Goal: Task Accomplishment & Management: Manage account settings

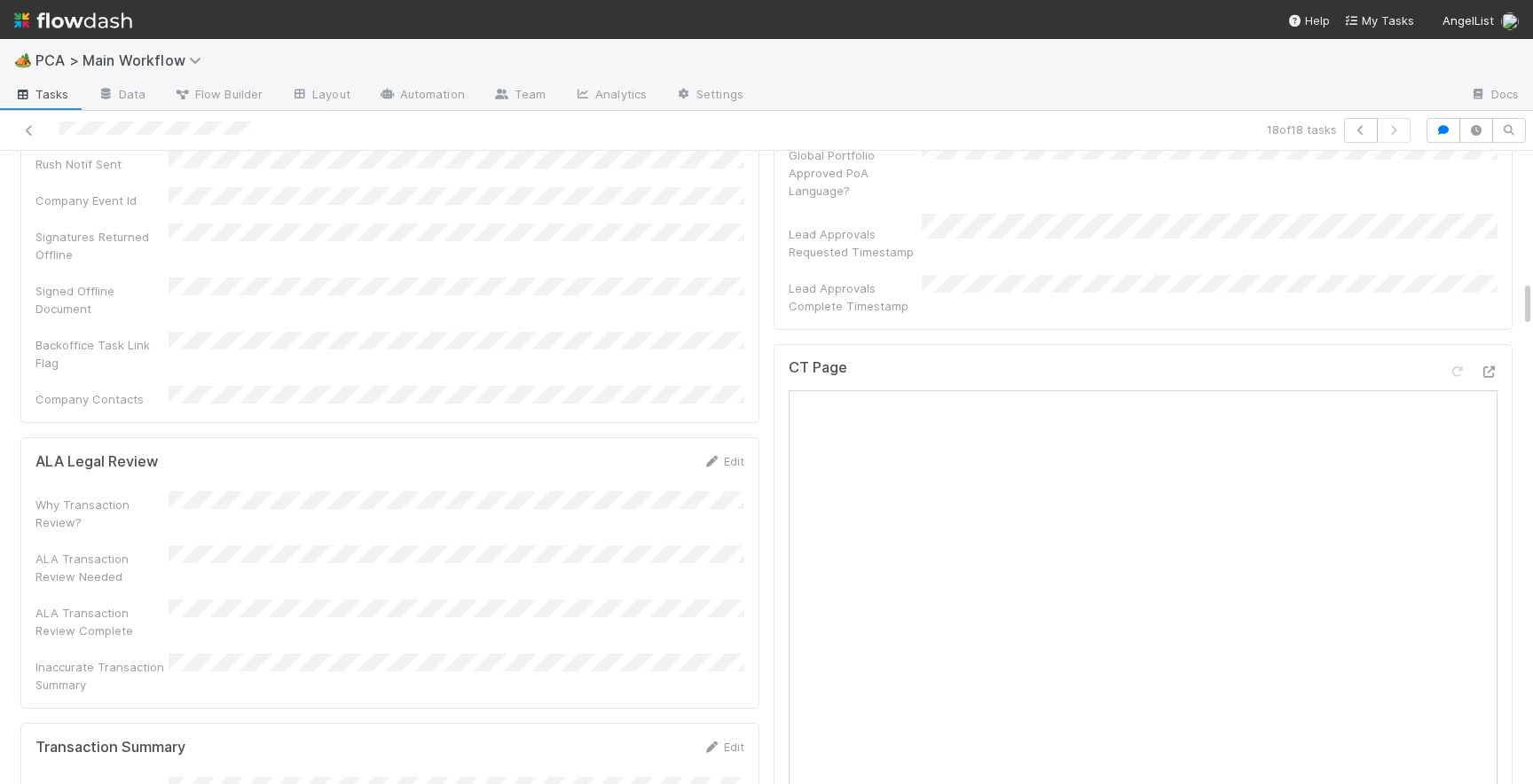
scroll to position [1681, 0]
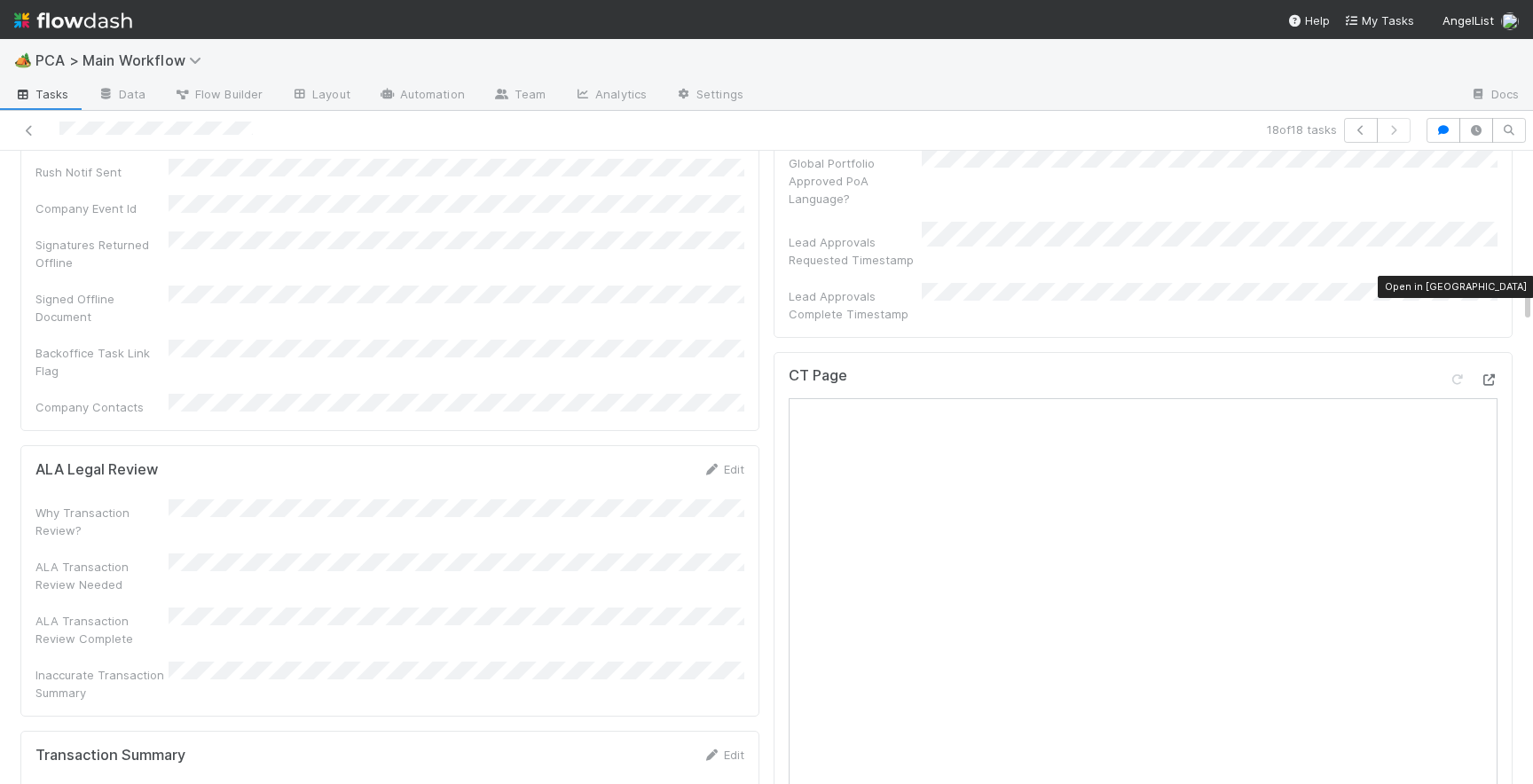
click at [1486, 374] on icon at bounding box center [1488, 380] width 18 height 11
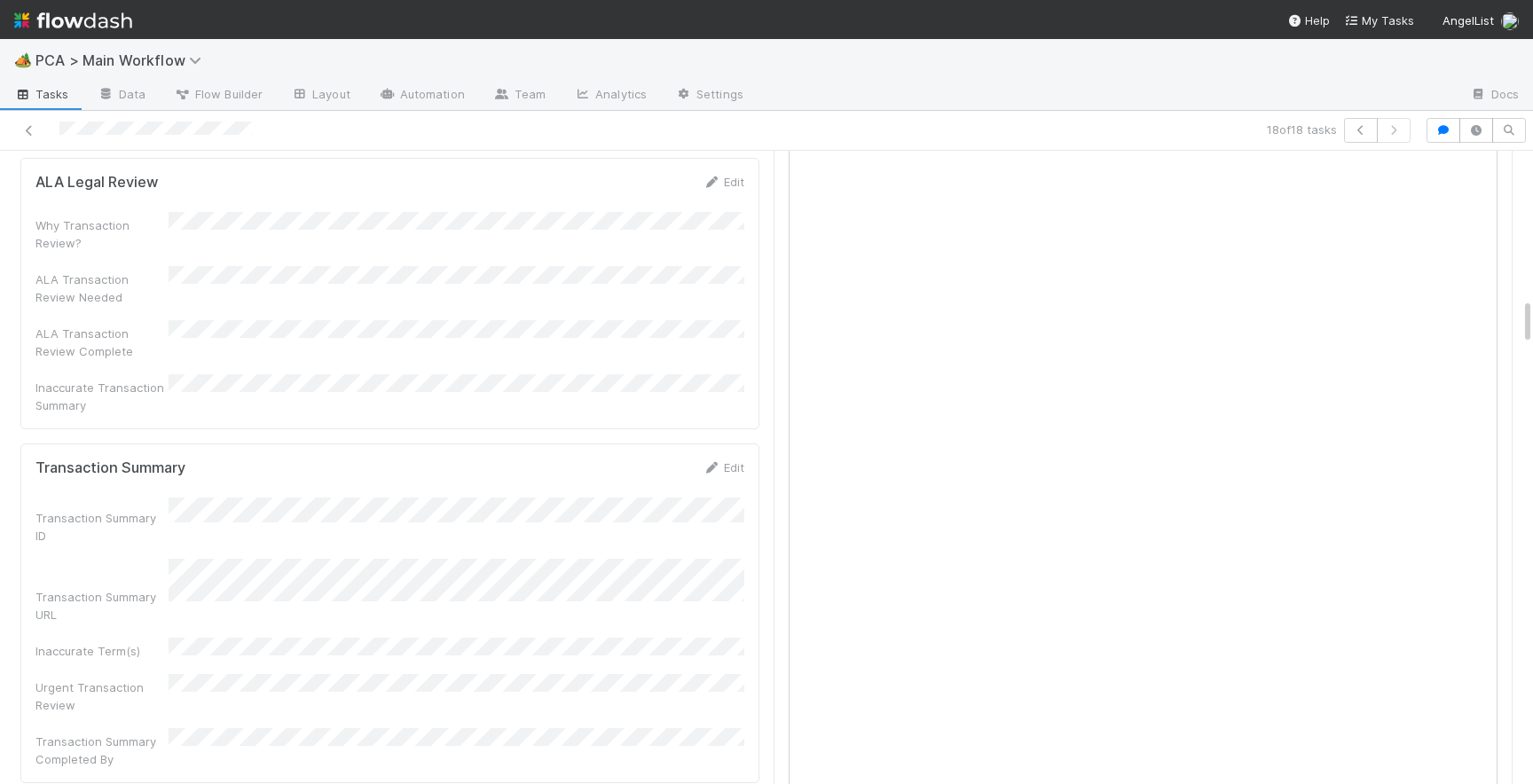
scroll to position [2017, 0]
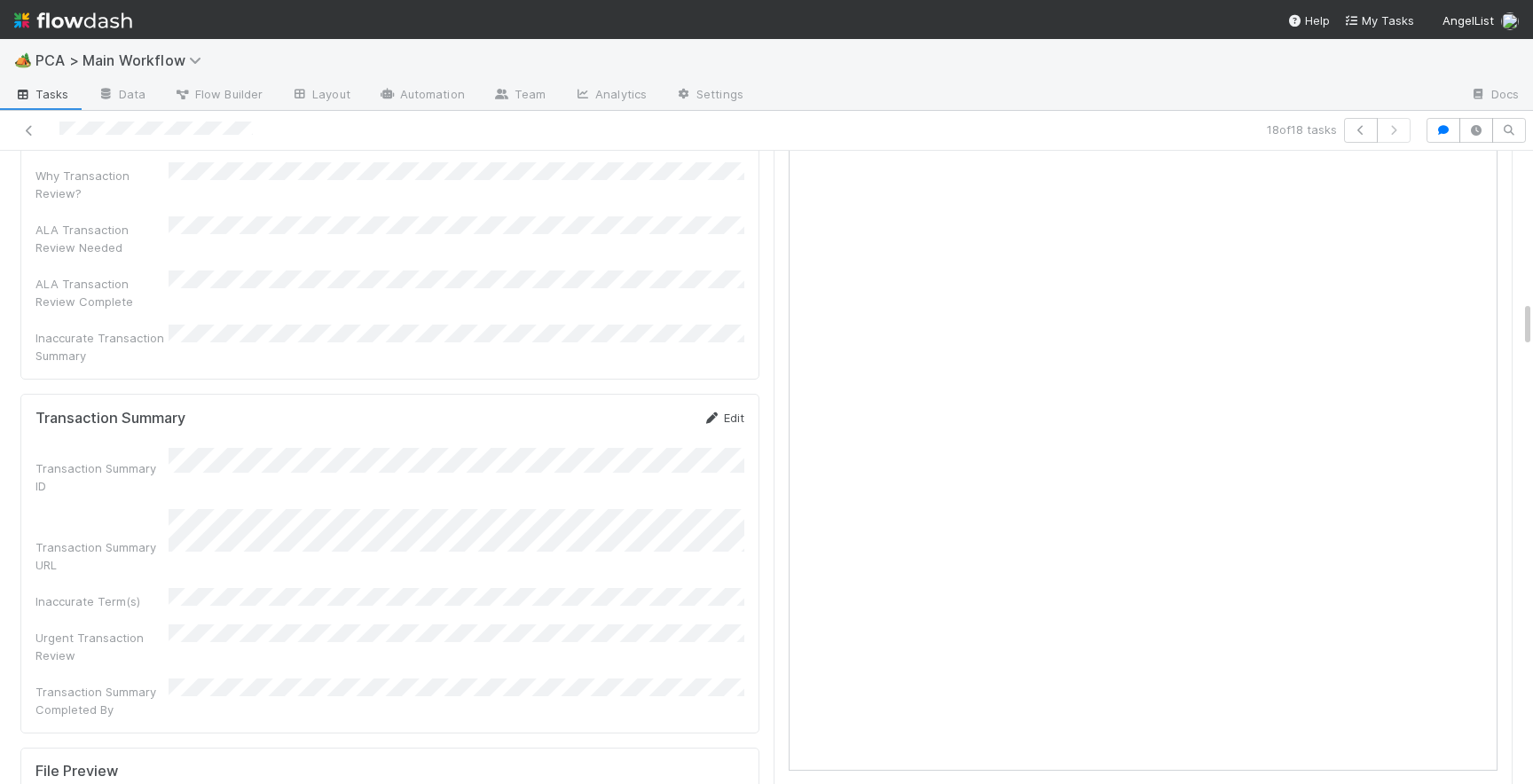
click at [733, 410] on link "Edit" at bounding box center [723, 417] width 42 height 14
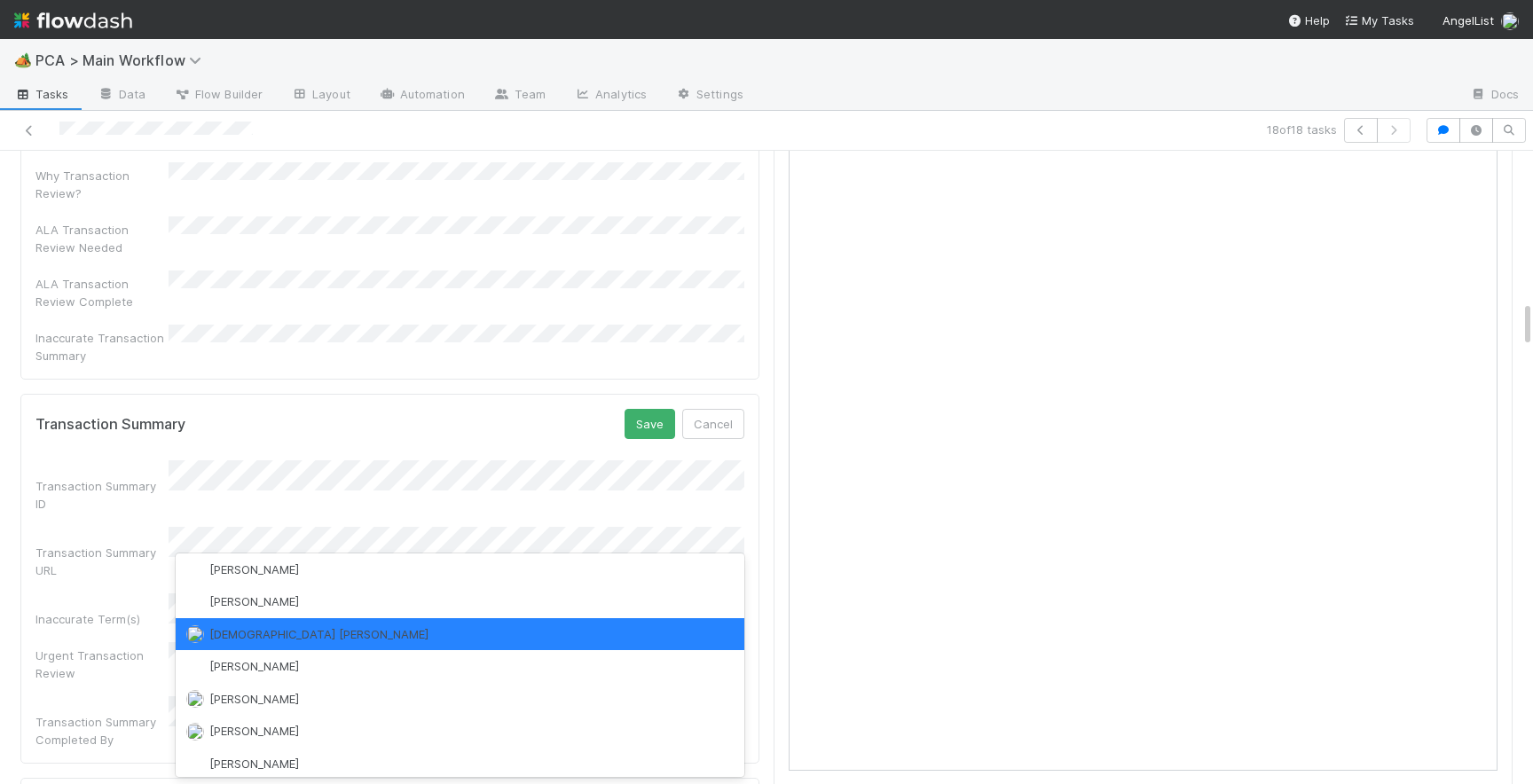
scroll to position [0, 0]
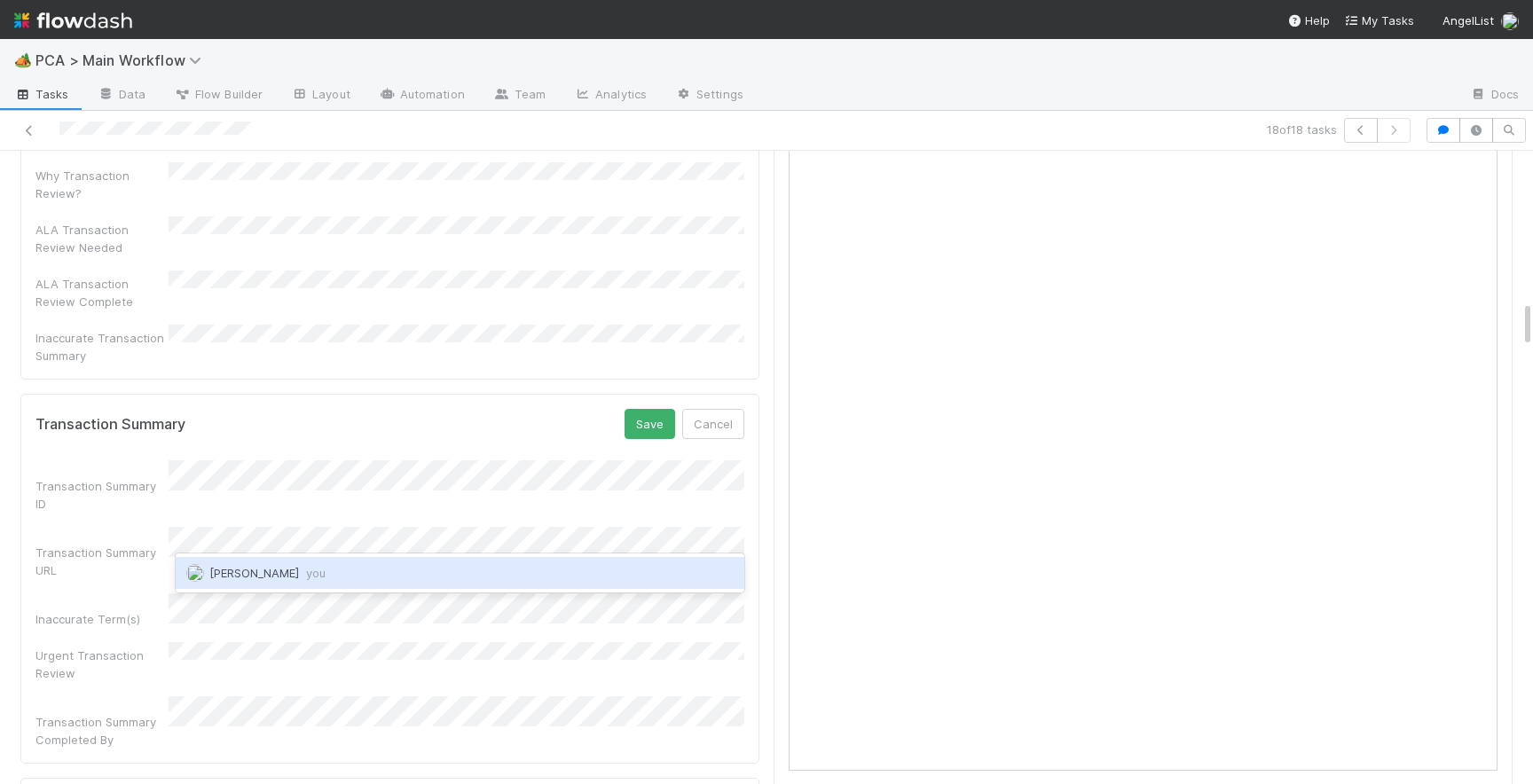
click at [306, 577] on span "you" at bounding box center [316, 572] width 19 height 14
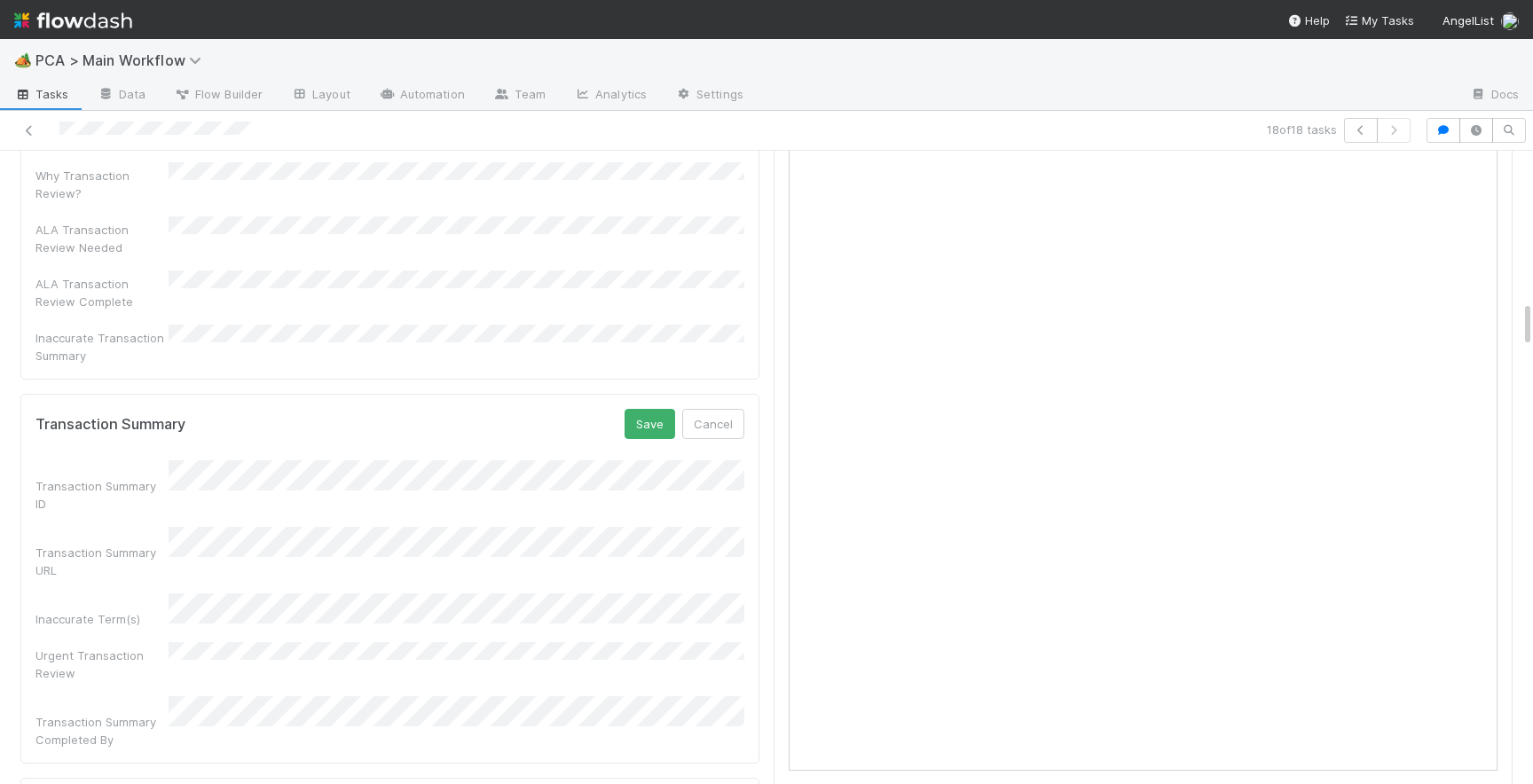
click at [658, 394] on div "Transaction Summary Save Cancel Transaction Summary ID Transaction Summary URL …" at bounding box center [389, 578] width 739 height 370
click at [655, 409] on button "Save" at bounding box center [650, 423] width 51 height 30
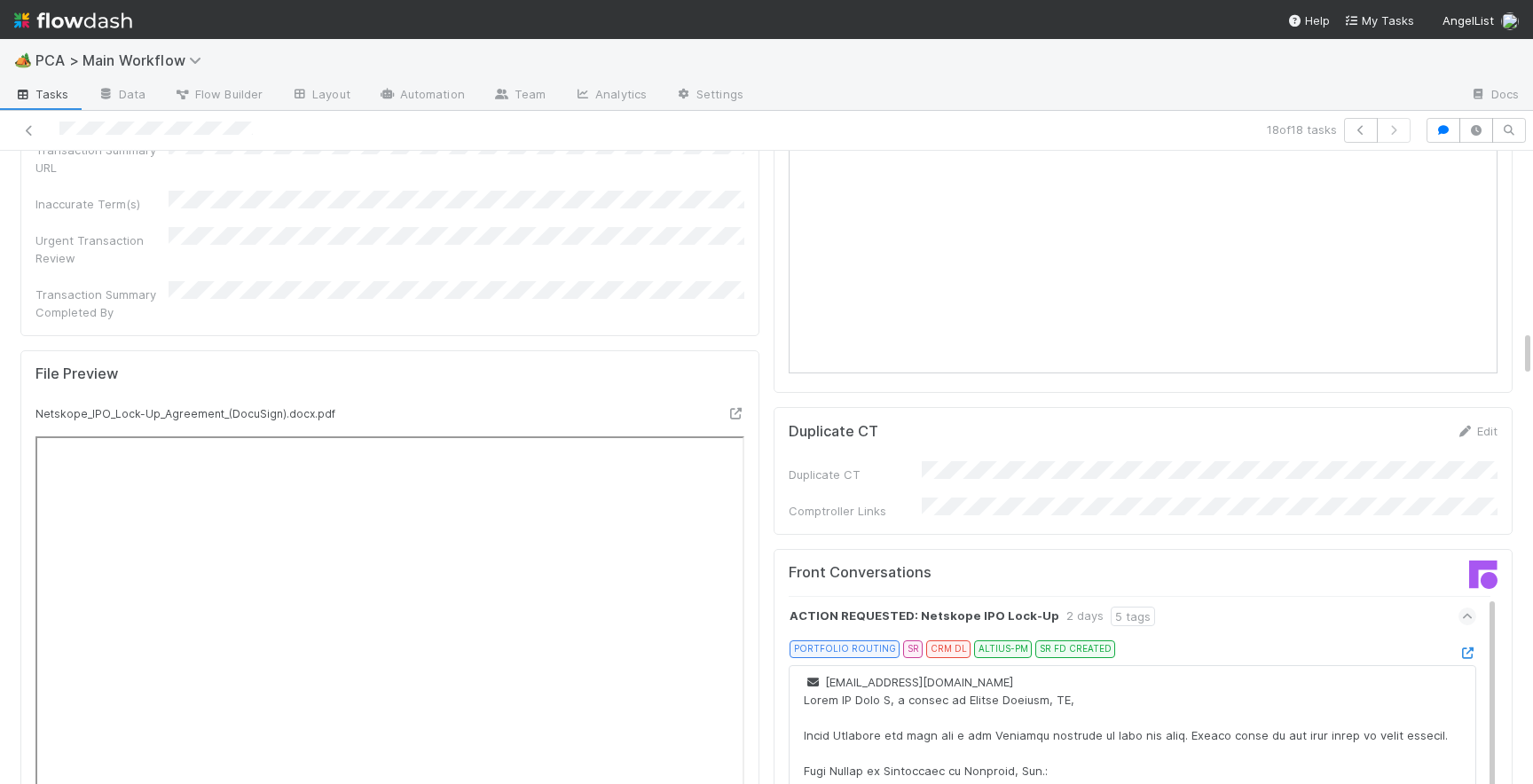
scroll to position [2446, 0]
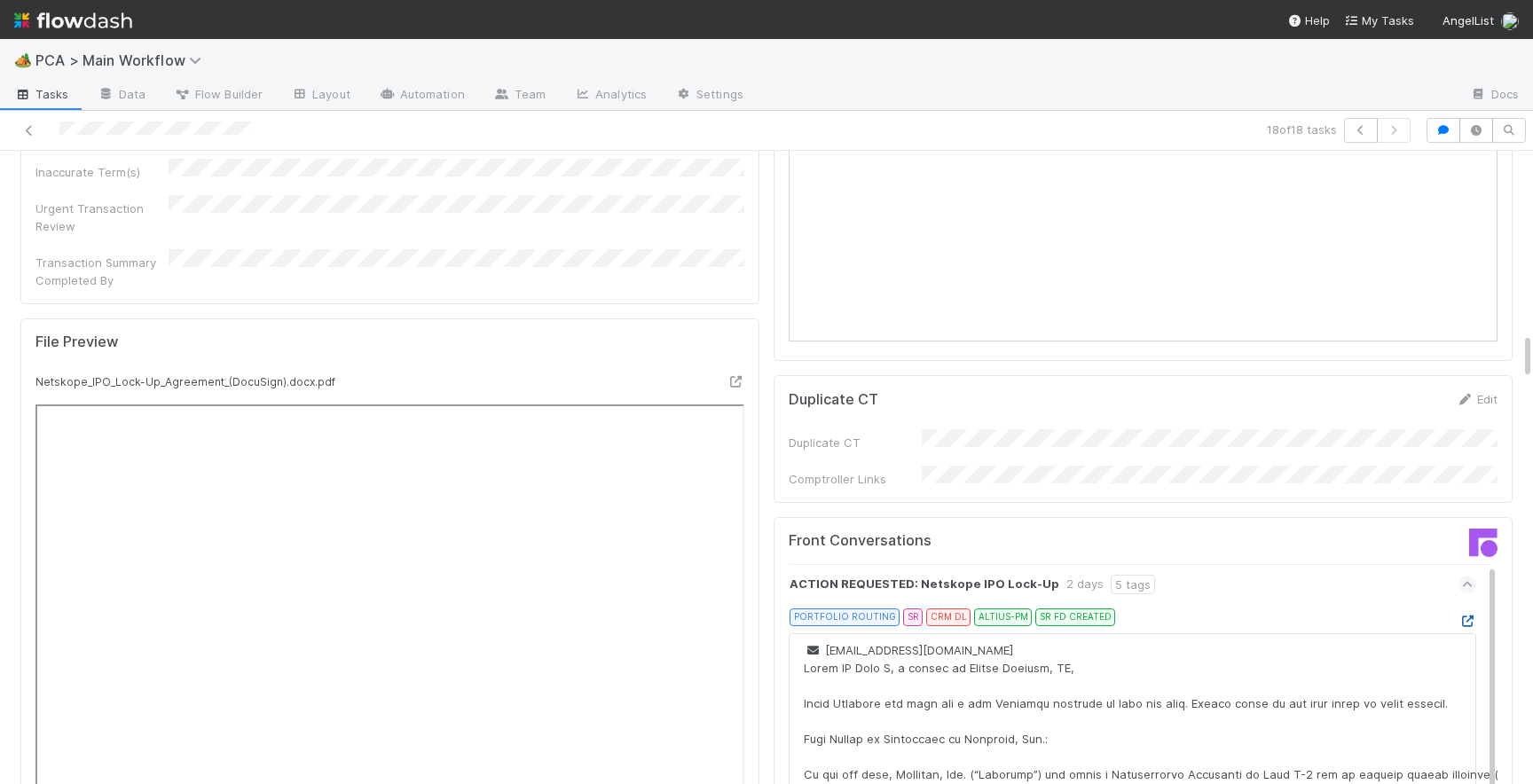
click at [1473, 615] on icon at bounding box center [1467, 621] width 18 height 11
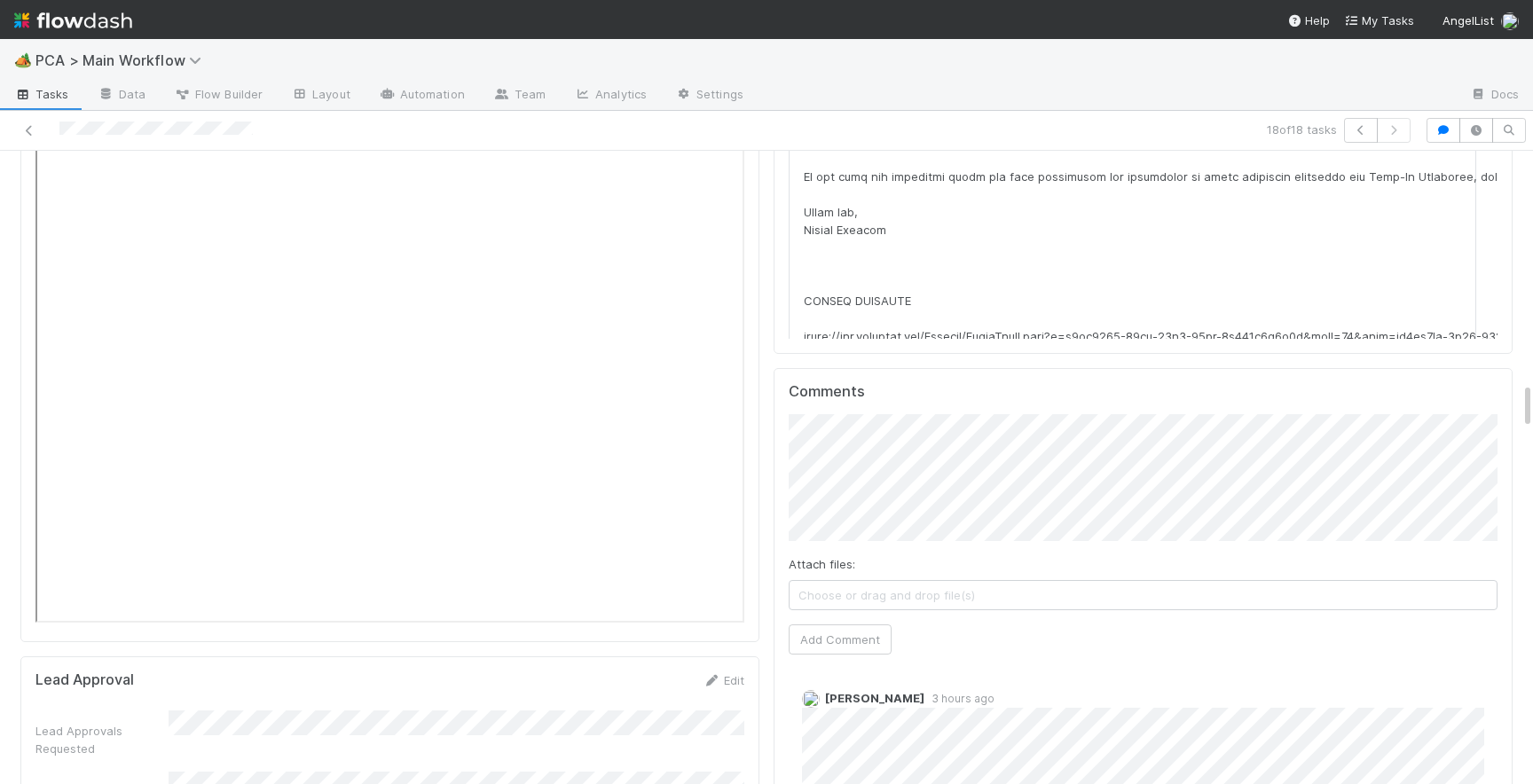
scroll to position [3112, 0]
click at [934, 372] on input "http://OV.VC" at bounding box center [1012, 371] width 244 height 30
click button "Ok" at bounding box center [1159, 371] width 38 height 30
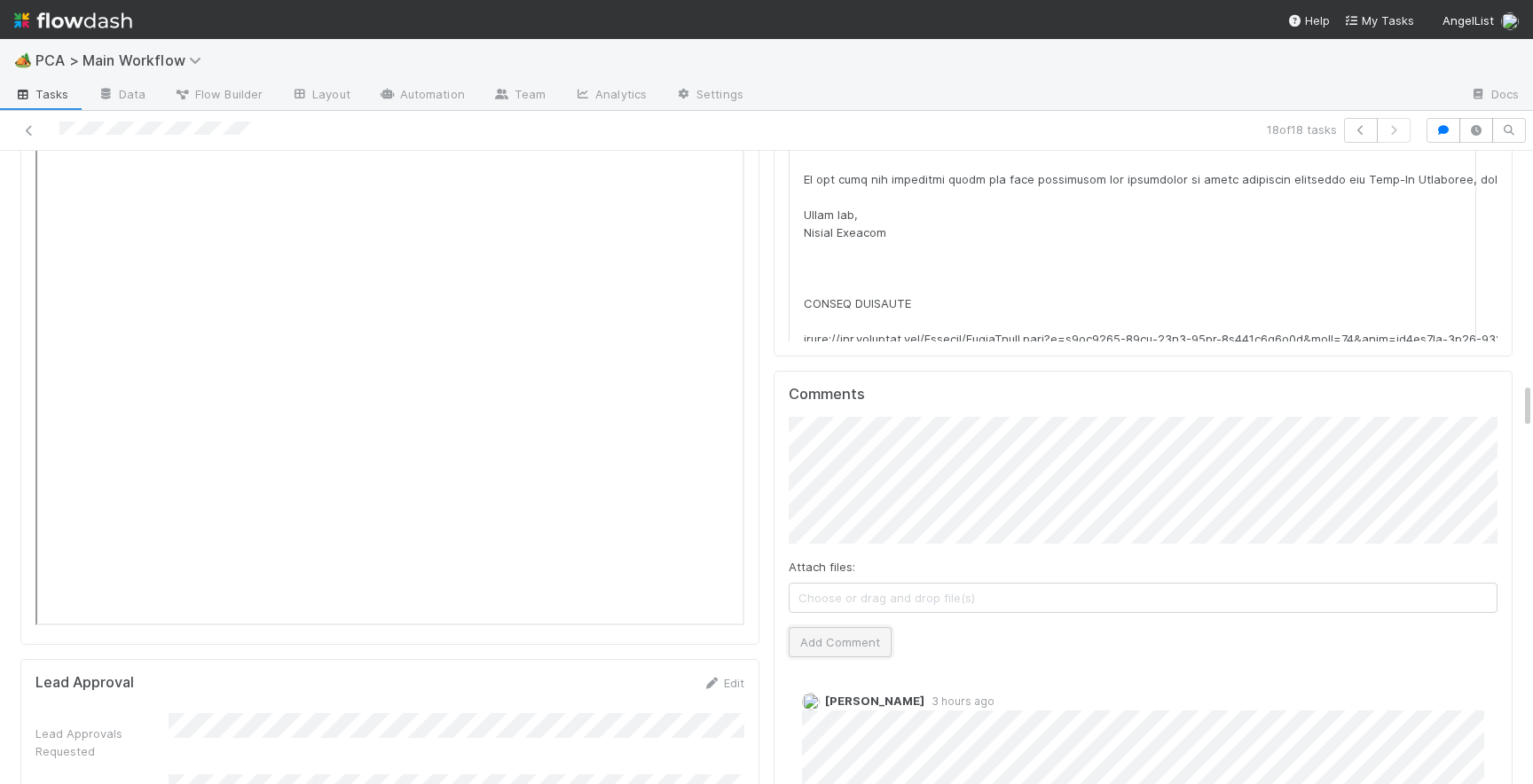
click at [859, 626] on button "Add Comment" at bounding box center [839, 641] width 102 height 30
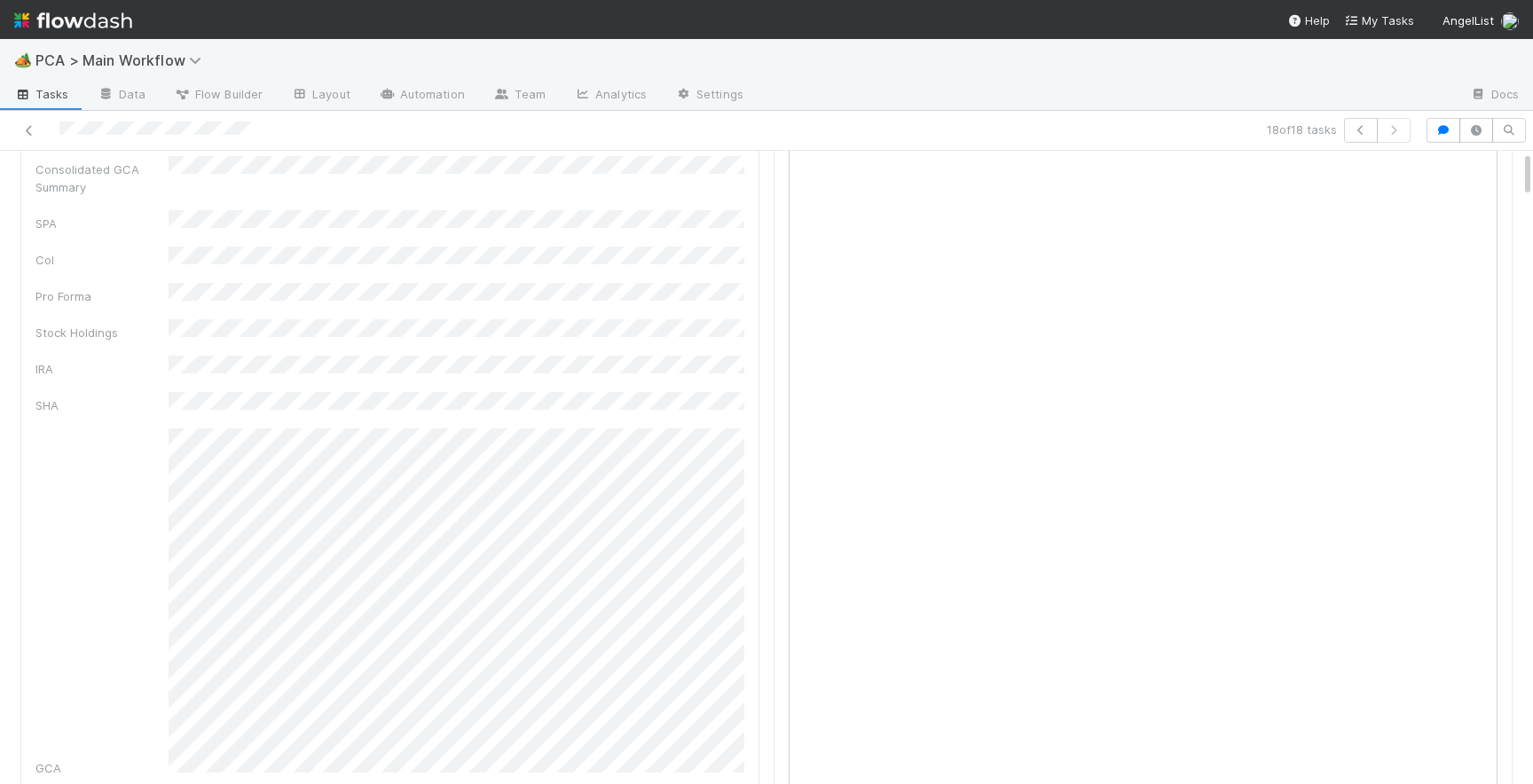
scroll to position [0, 0]
click at [108, 187] on button "Record Transaction" at bounding box center [95, 180] width 150 height 30
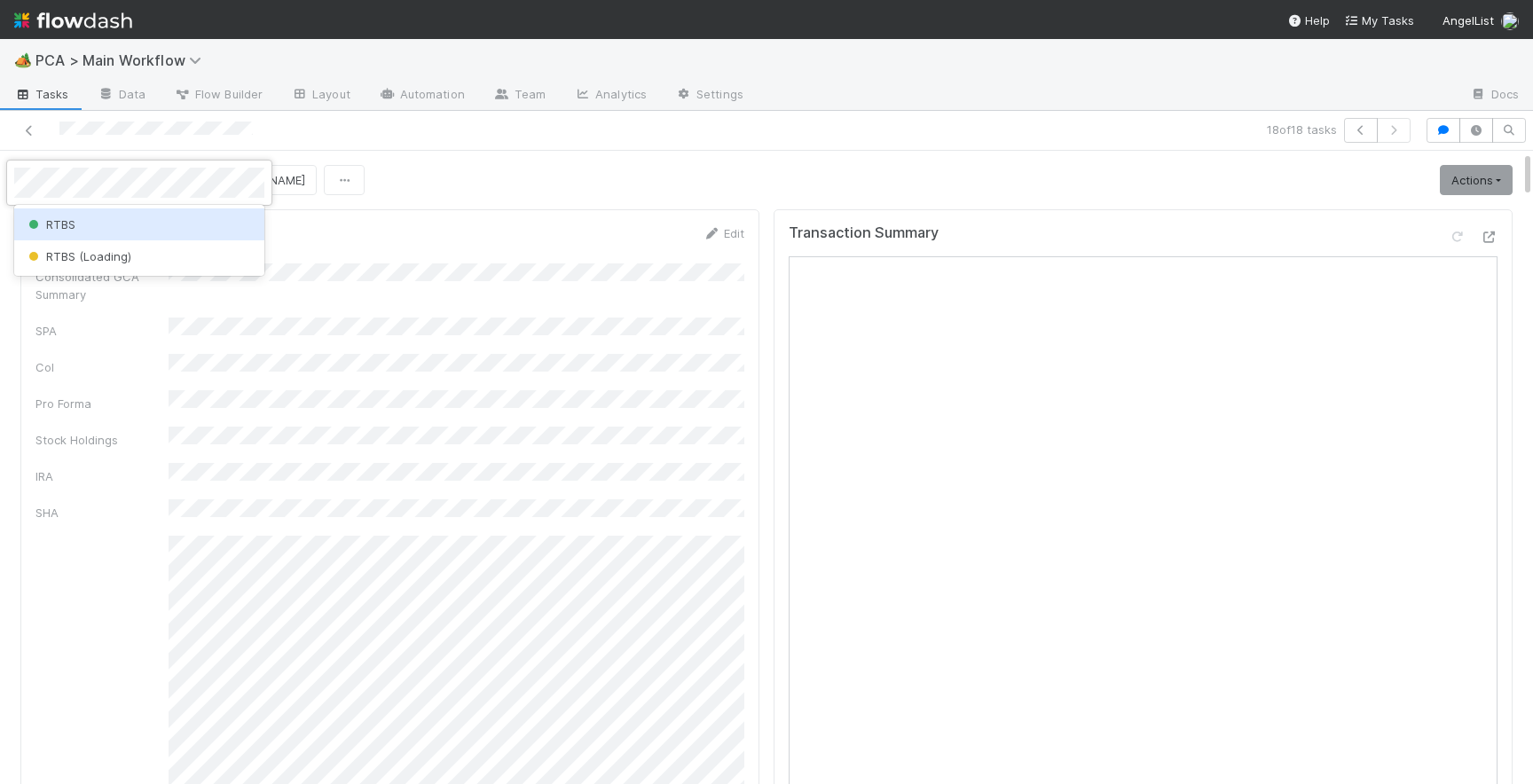
click at [122, 230] on div "RTBS" at bounding box center [138, 224] width 250 height 32
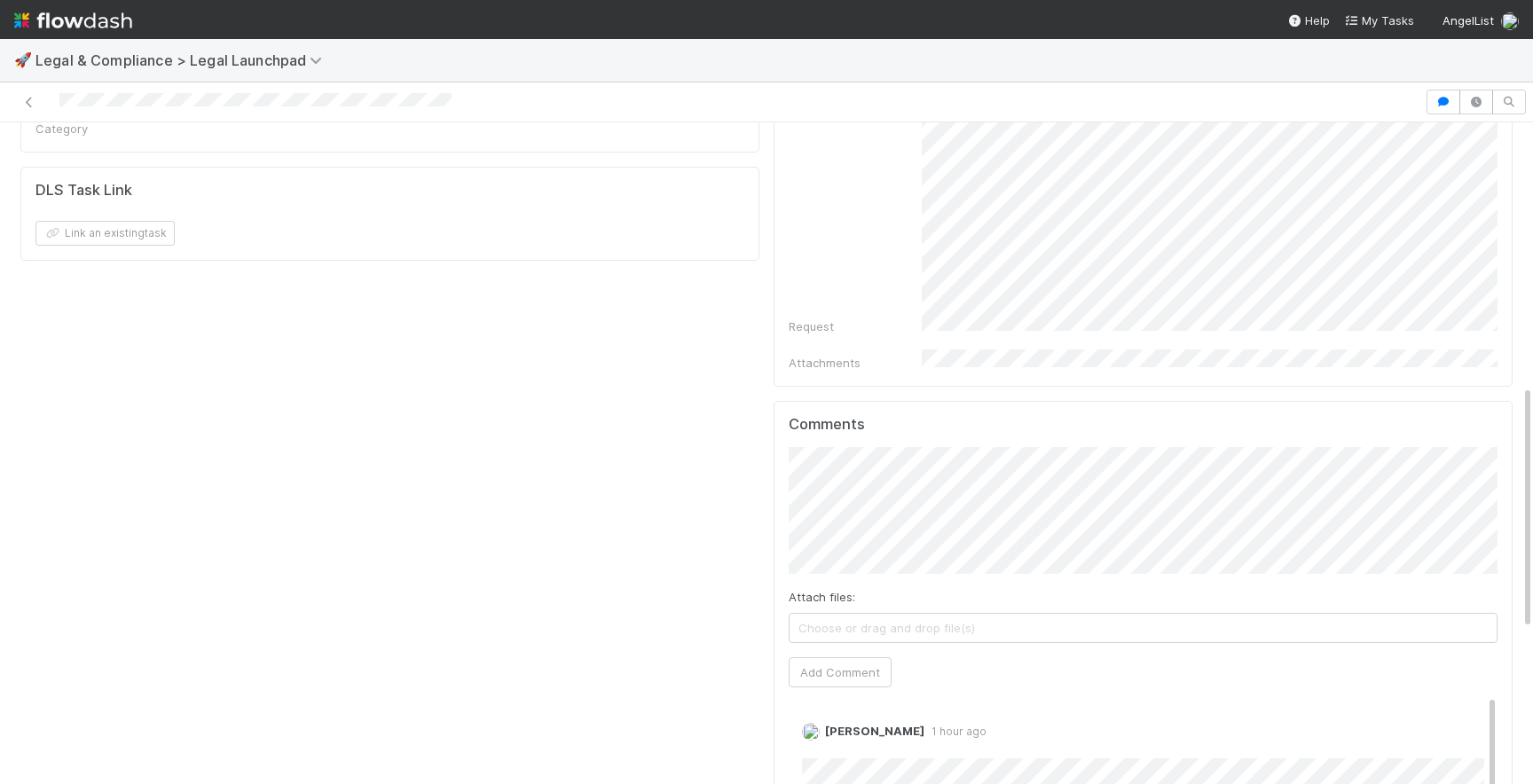
scroll to position [1125, 0]
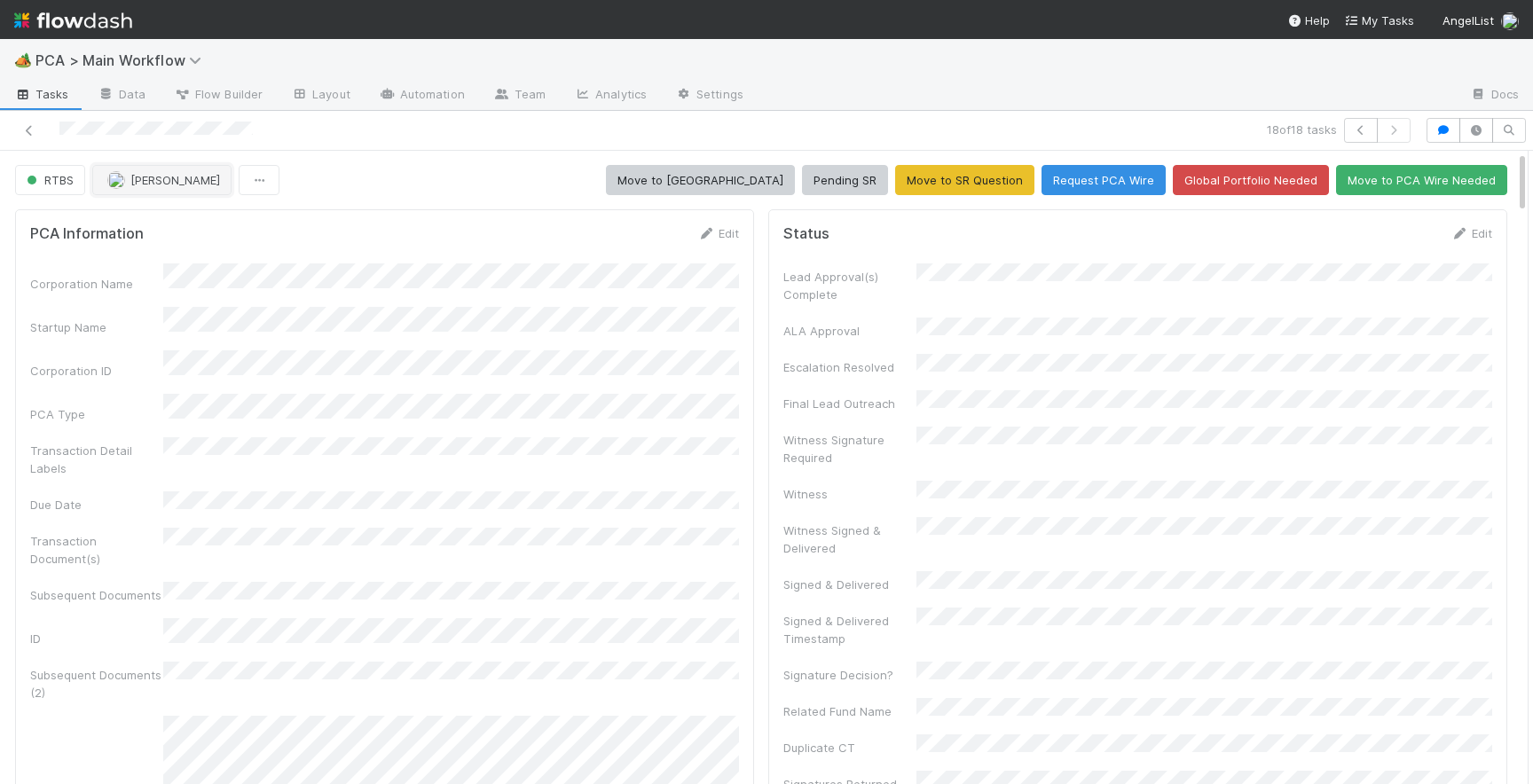
click at [125, 174] on span "button" at bounding box center [115, 179] width 18 height 14
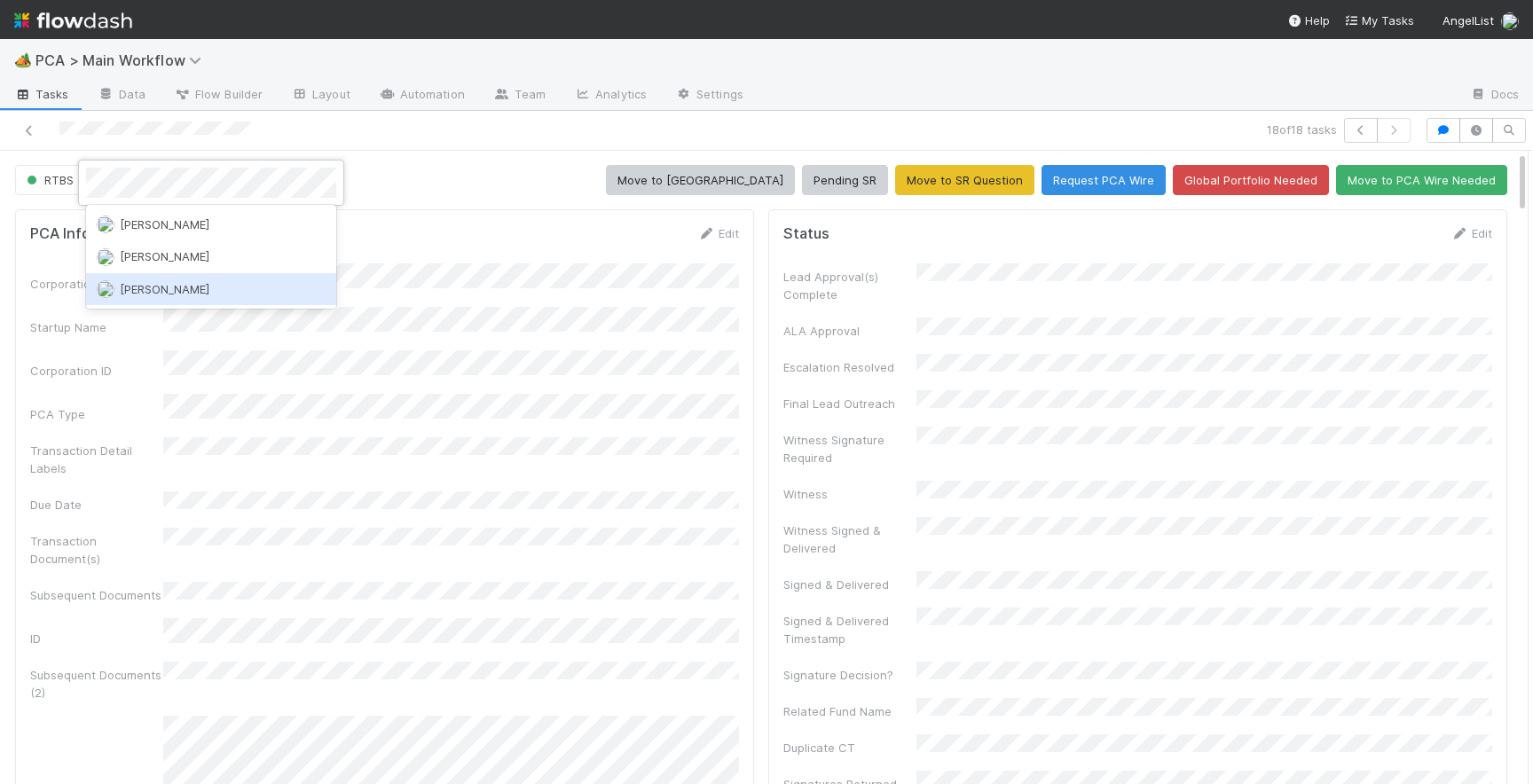
click at [131, 282] on span "[PERSON_NAME]" at bounding box center [164, 289] width 90 height 14
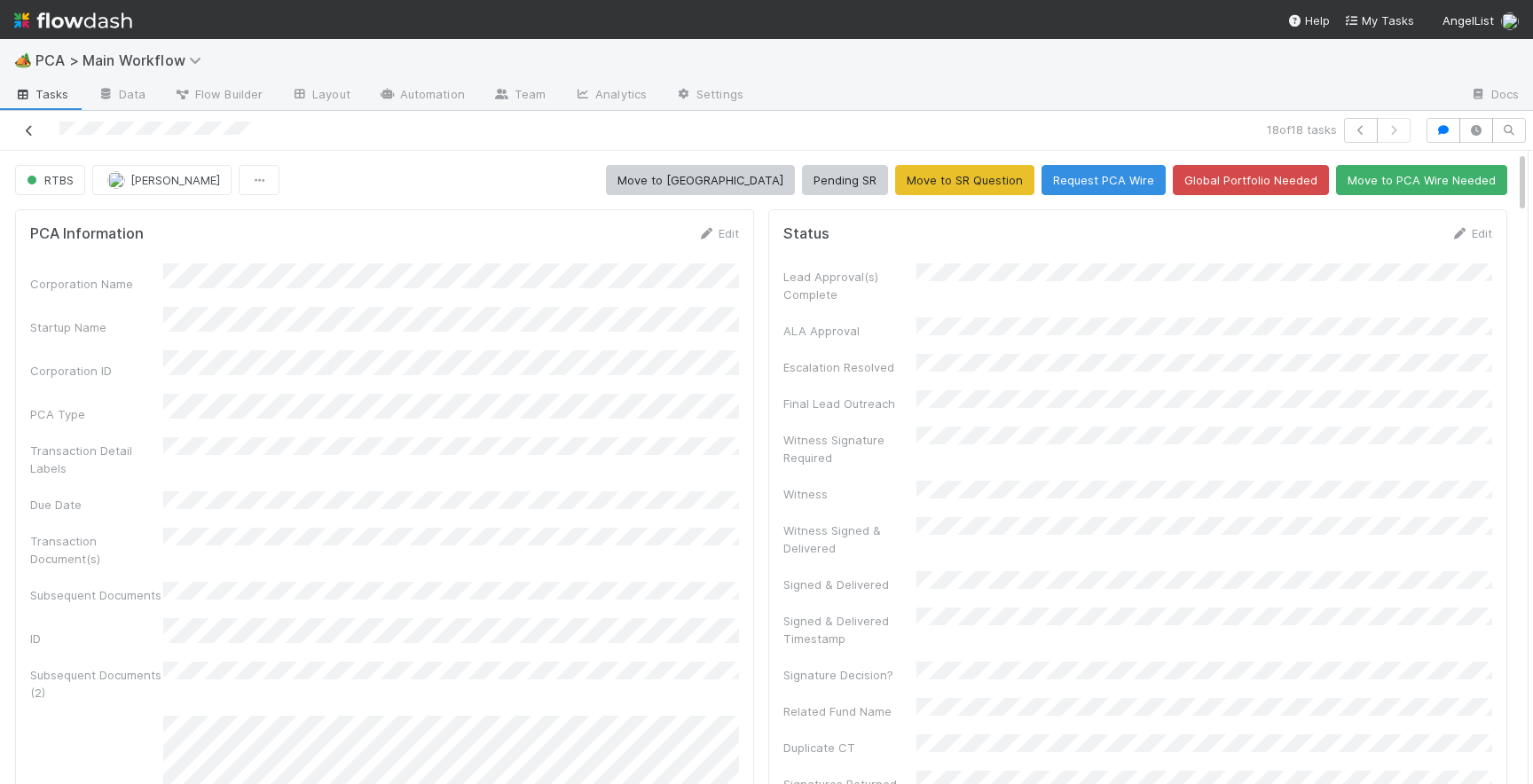
click at [32, 130] on icon at bounding box center [29, 131] width 18 height 11
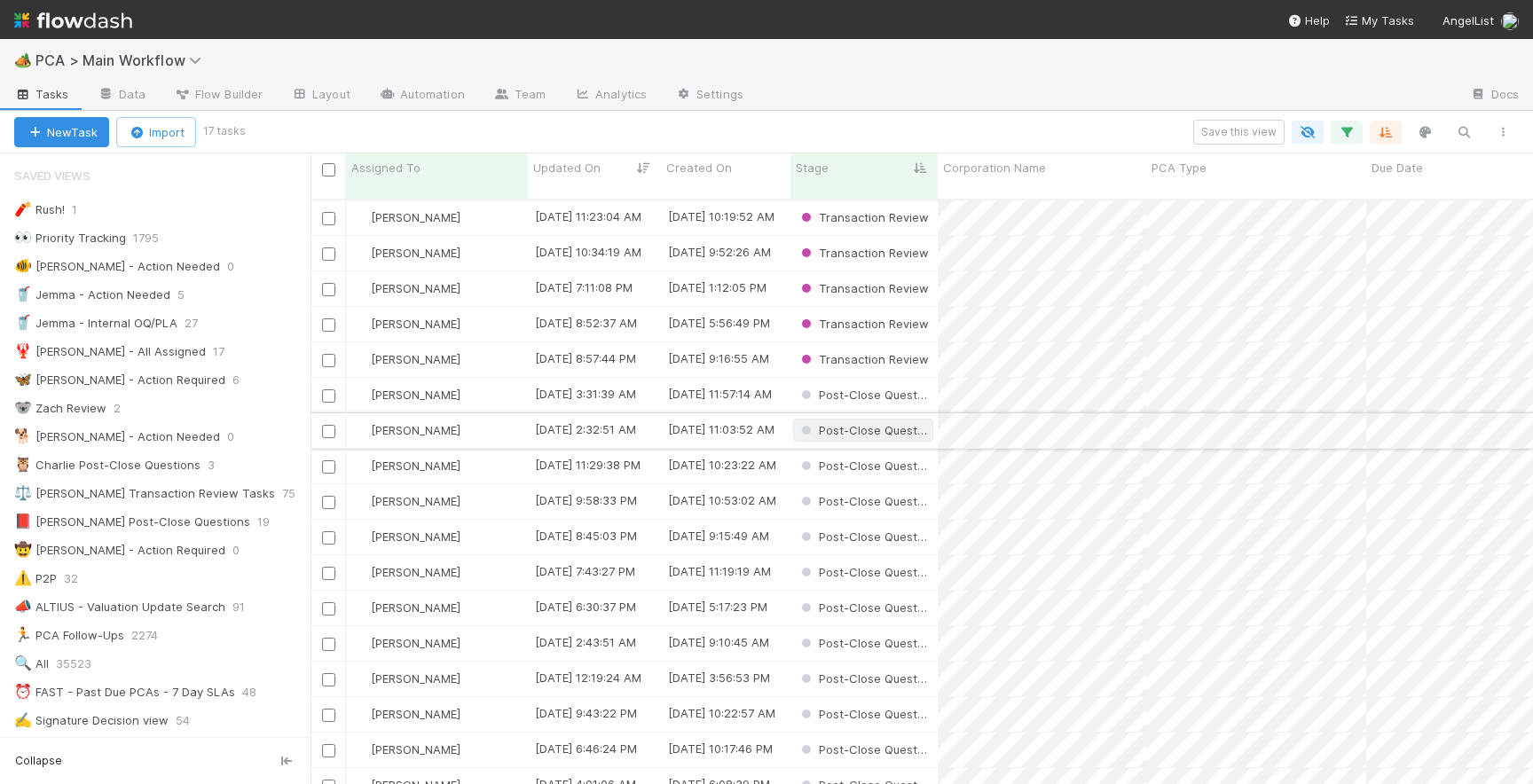
scroll to position [6, 0]
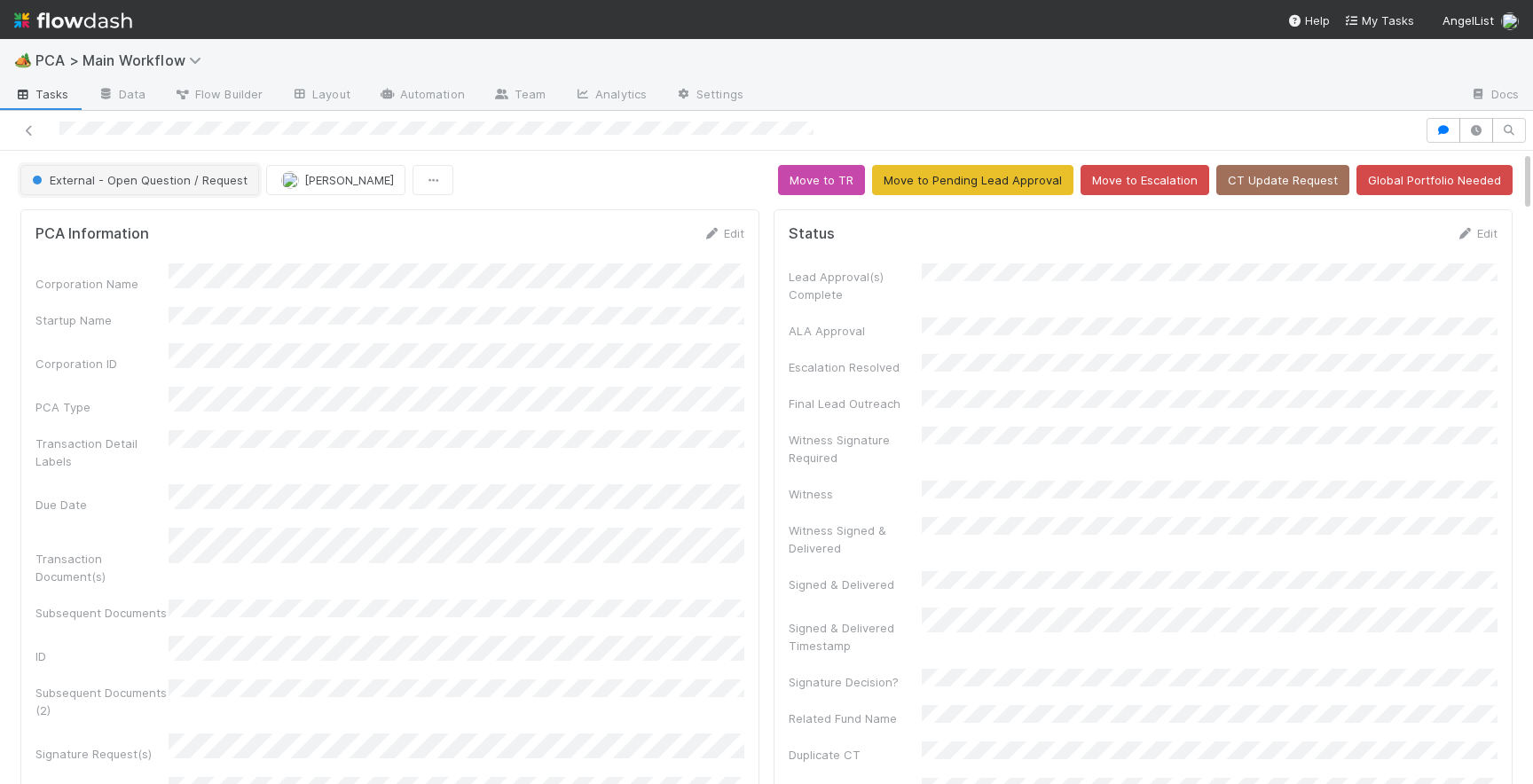
click at [170, 179] on span "External - Open Question / Request" at bounding box center [138, 179] width 219 height 14
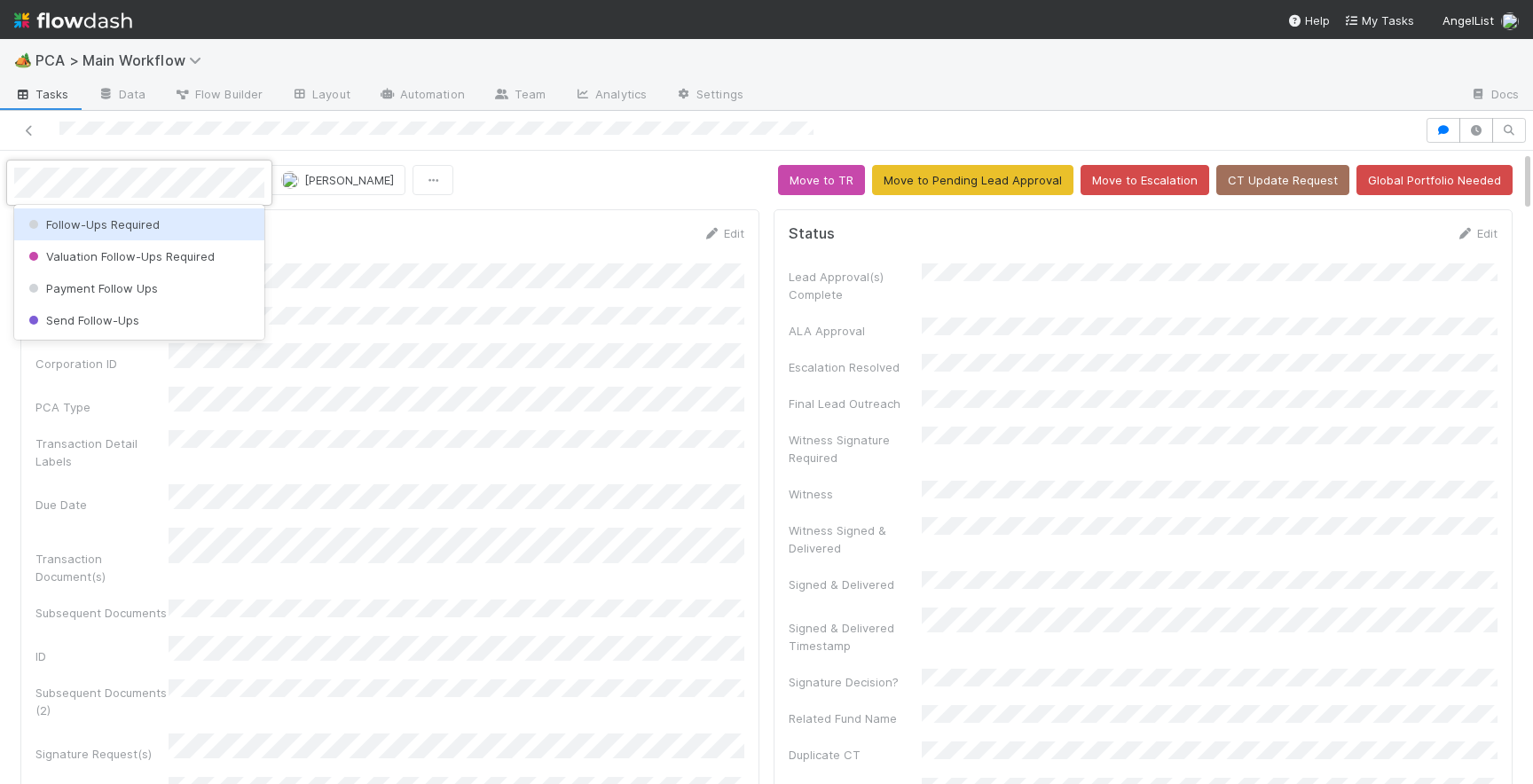
click at [180, 222] on div "Follow-Ups Required" at bounding box center [138, 224] width 250 height 32
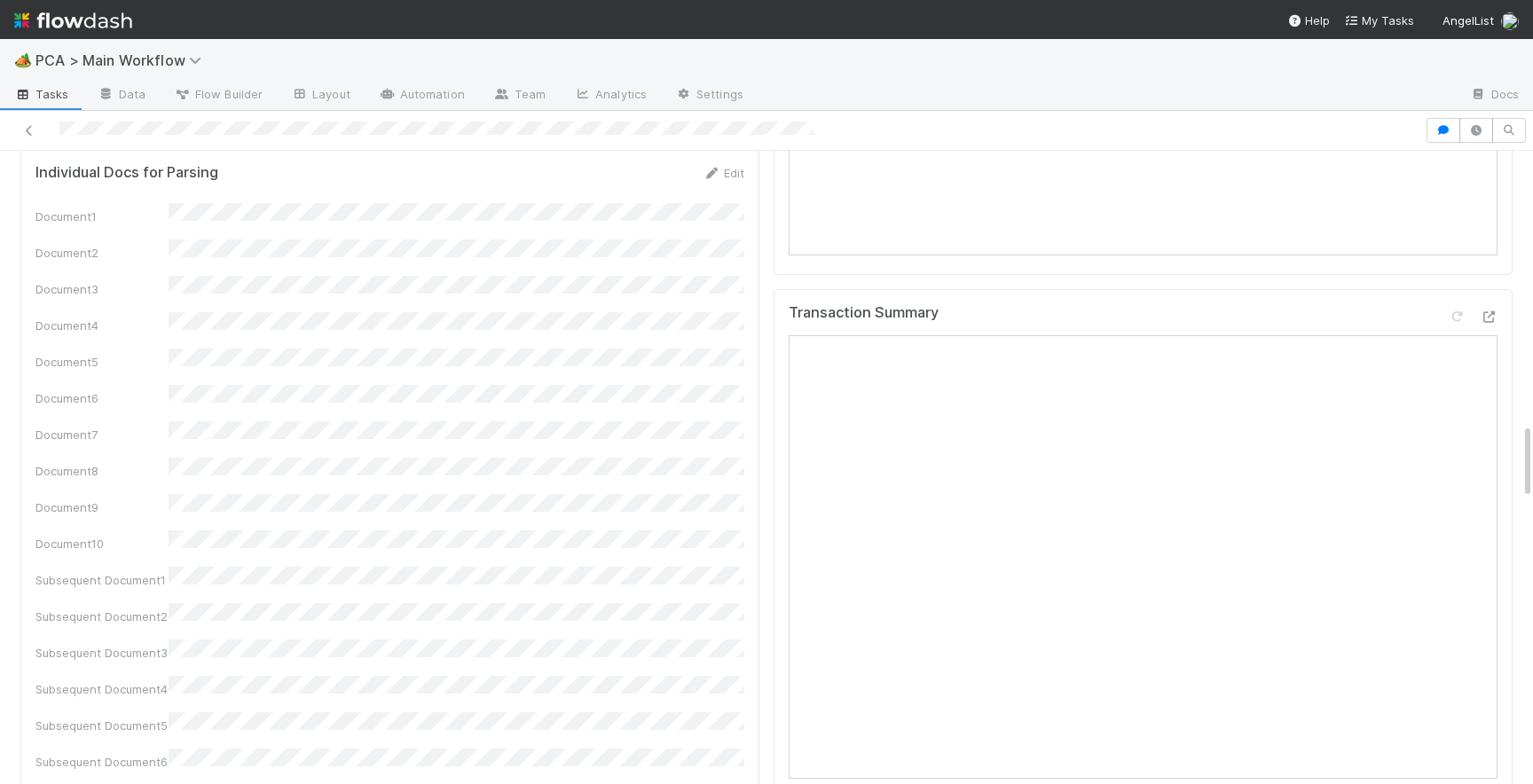
scroll to position [2270, 0]
click at [1491, 312] on icon at bounding box center [1488, 317] width 18 height 11
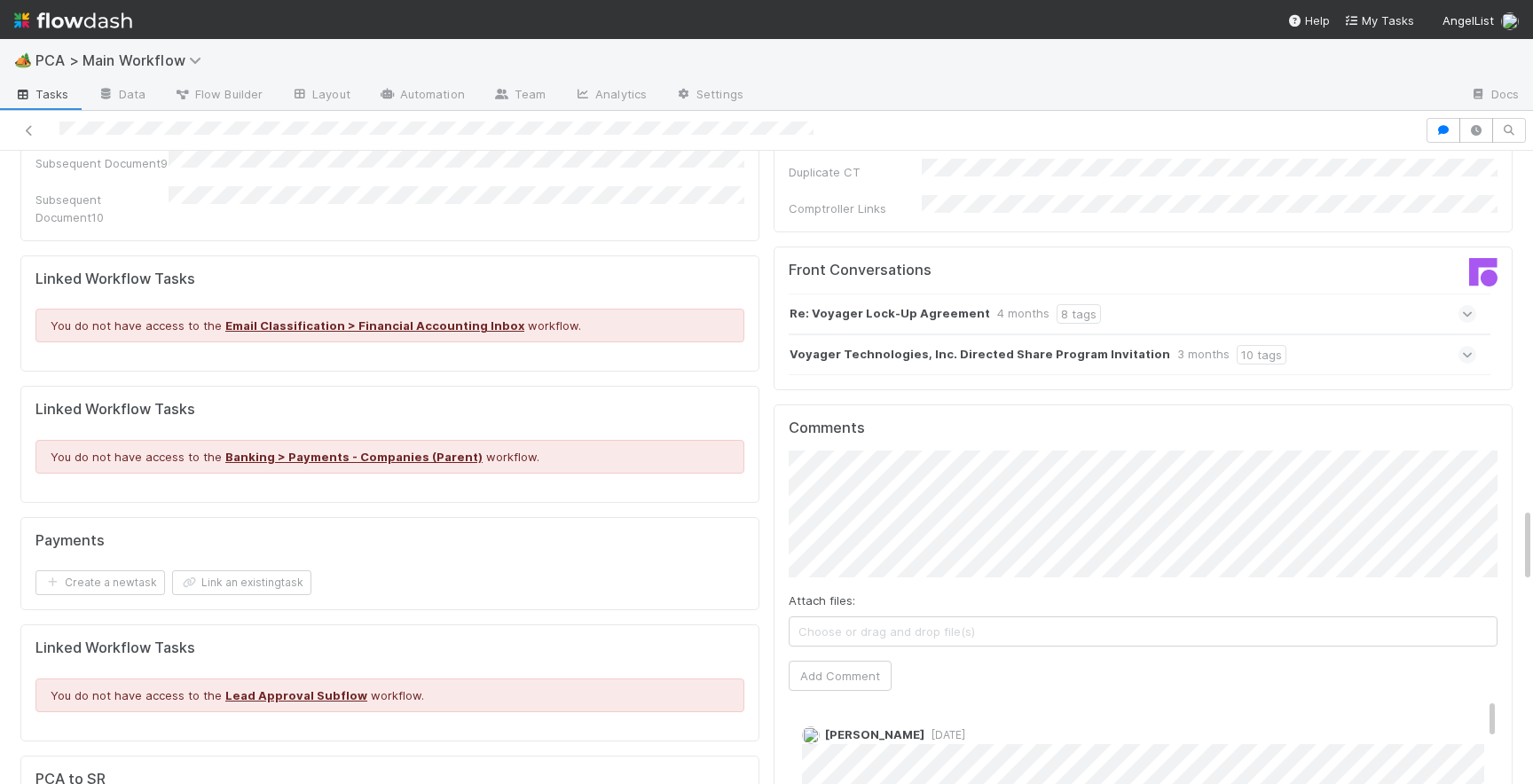
scroll to position [2988, 0]
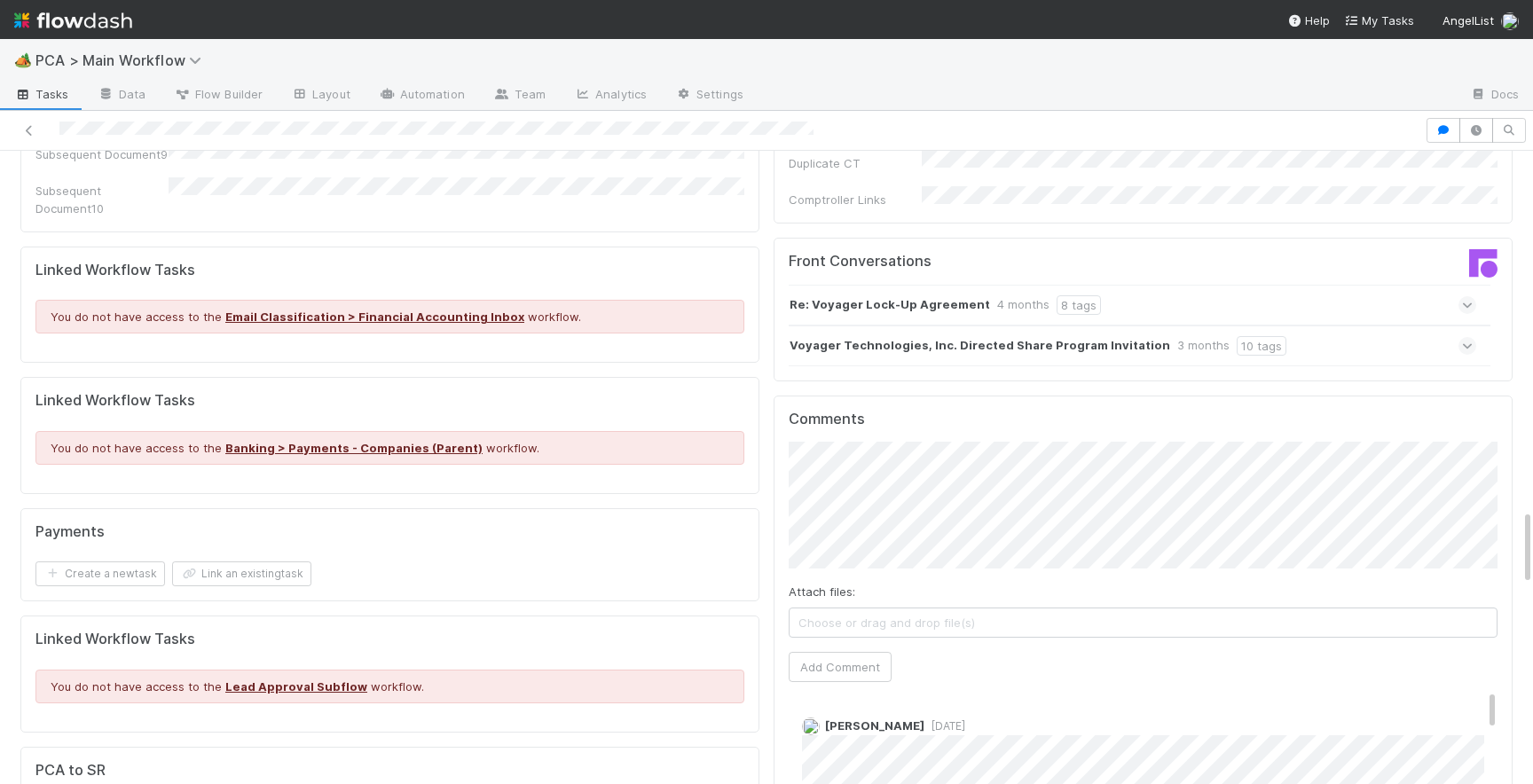
click at [835, 536] on div "Comments Attach files: Choose or drag and drop file(s) Add Comment Charlie Bell…" at bounding box center [1143, 727] width 709 height 634
click at [847, 651] on button "Add Comment" at bounding box center [839, 666] width 102 height 30
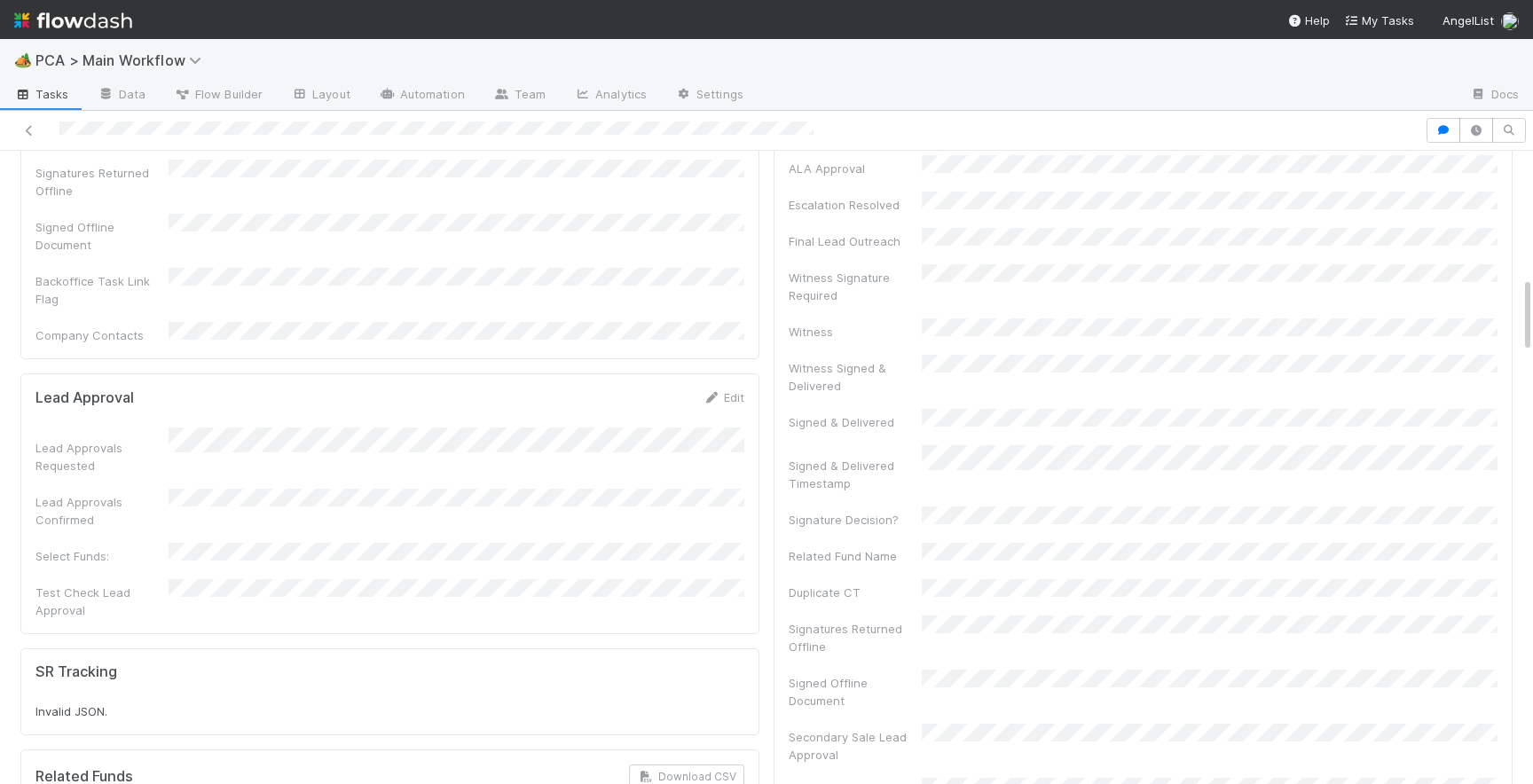
scroll to position [505, 0]
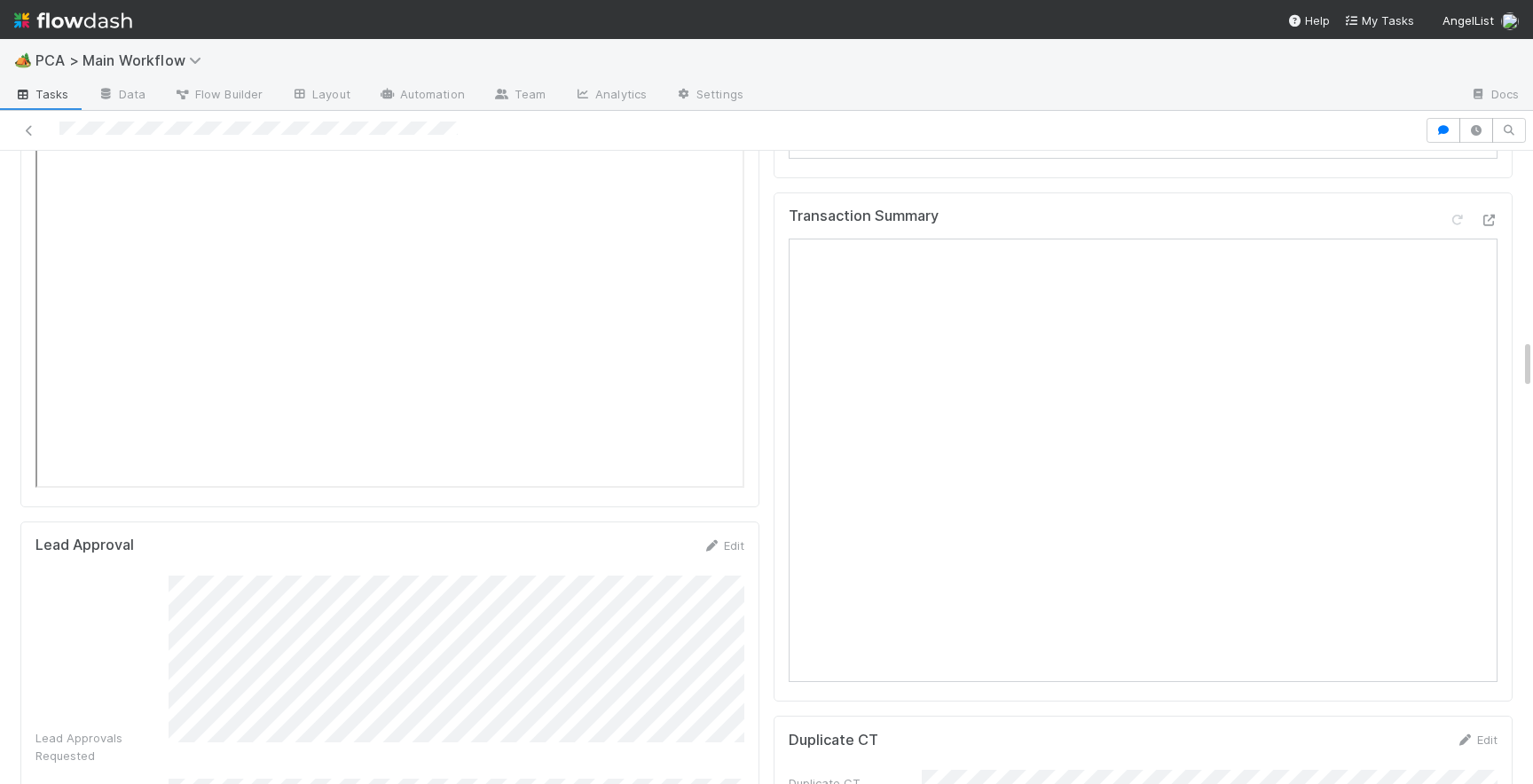
scroll to position [2302, 0]
